Goal: Communication & Community: Participate in discussion

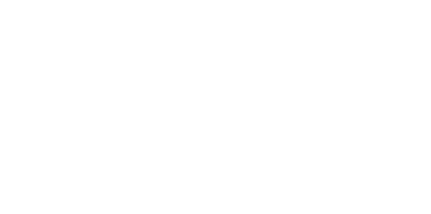
click at [89, 96] on button "Tracking" at bounding box center [57, 92] width 64 height 17
click at [89, 62] on button "Collaborate" at bounding box center [57, 59] width 64 height 17
click at [303, 198] on div at bounding box center [216, 194] width 173 height 7
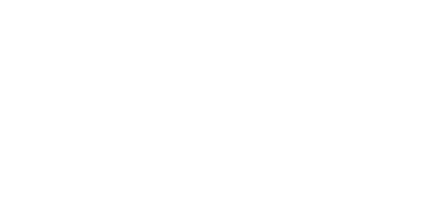
click at [379, 200] on button "Send" at bounding box center [366, 195] width 27 height 10
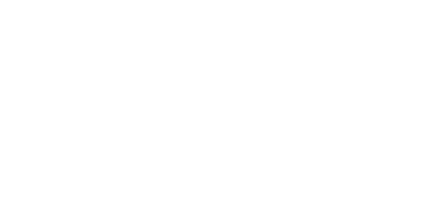
scroll to position [83, 0]
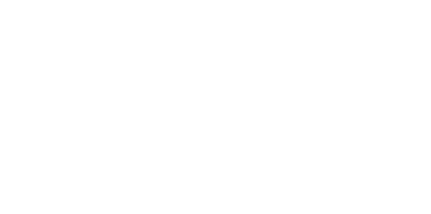
click at [303, 198] on div at bounding box center [216, 194] width 173 height 7
click at [341, 199] on button "button" at bounding box center [337, 195] width 8 height 8
click at [339, 197] on icon "button" at bounding box center [337, 194] width 4 height 5
click at [341, 199] on button "button" at bounding box center [337, 195] width 8 height 8
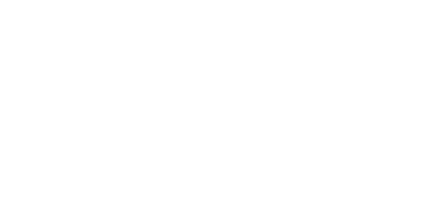
click at [379, 200] on button "Send" at bounding box center [366, 195] width 27 height 10
click at [431, 213] on div "Order details Collaborate Checklists 0/0 Tracking Linked Orders Timeline Order …" at bounding box center [215, 107] width 431 height 214
click at [406, 213] on div "Order #939 - Barrier Signs Close Options All Attachments Create new label BK [P…" at bounding box center [215, 159] width 381 height 265
click at [303, 198] on div at bounding box center [216, 194] width 173 height 7
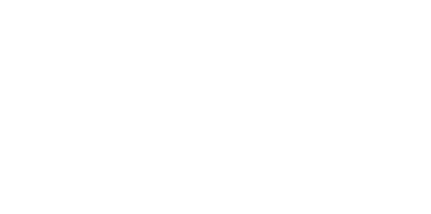
click at [379, 200] on button "Send" at bounding box center [366, 195] width 27 height 10
click at [361, 33] on button "Close" at bounding box center [348, 37] width 25 height 11
click at [89, 91] on button "Tracking" at bounding box center [57, 92] width 64 height 17
click at [89, 66] on button "Collaborate" at bounding box center [57, 59] width 64 height 17
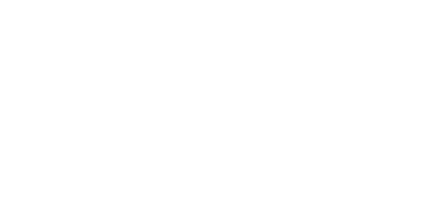
scroll to position [697, 0]
click at [62, 93] on div "Tracking" at bounding box center [53, 93] width 19 height 6
click at [70, 61] on div "Collaborate" at bounding box center [57, 59] width 27 height 6
click at [303, 198] on div at bounding box center [216, 194] width 173 height 7
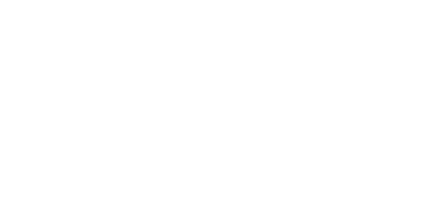
scroll to position [0, 0]
click at [303, 198] on div "@" at bounding box center [216, 194] width 173 height 7
click at [379, 200] on button "Send" at bounding box center [366, 195] width 27 height 10
click at [361, 34] on button "Close" at bounding box center [348, 37] width 25 height 11
